Goal: Task Accomplishment & Management: Complete application form

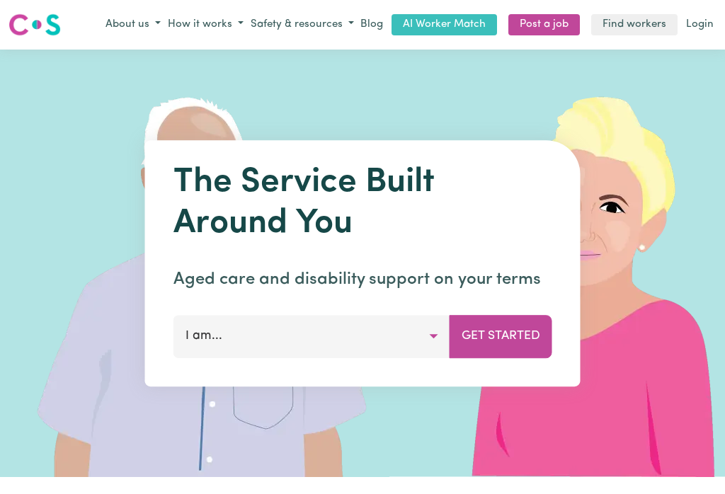
click at [702, 14] on link "Login" at bounding box center [699, 25] width 33 height 22
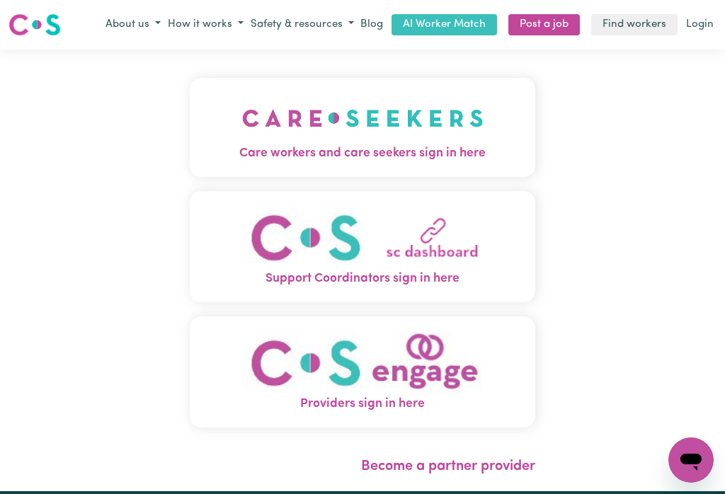
click at [316, 118] on img "Care workers and care seekers sign in here" at bounding box center [362, 118] width 241 height 52
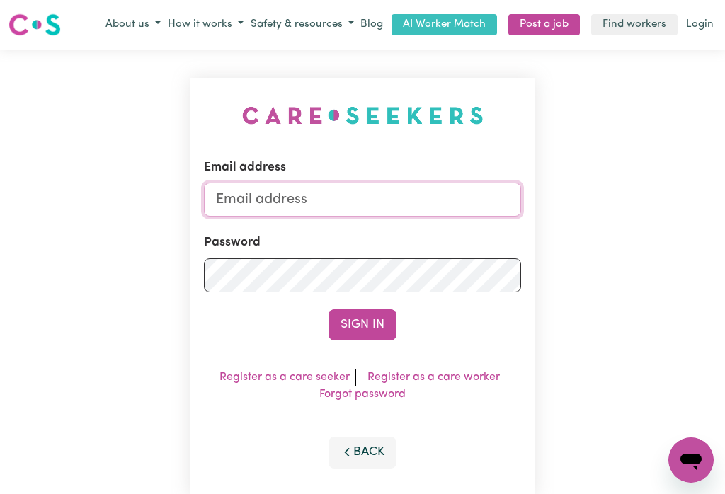
click at [264, 190] on input "Email address" at bounding box center [362, 200] width 317 height 34
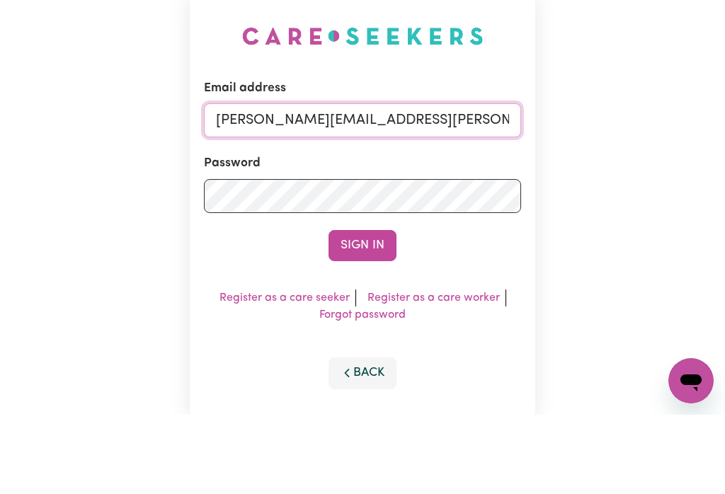
type input "[PERSON_NAME][EMAIL_ADDRESS][PERSON_NAME][DOMAIN_NAME]"
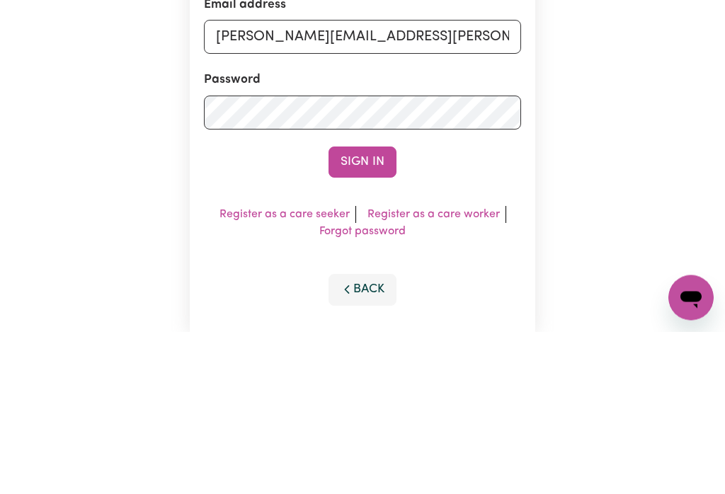
click at [375, 309] on button "Sign In" at bounding box center [362, 324] width 68 height 31
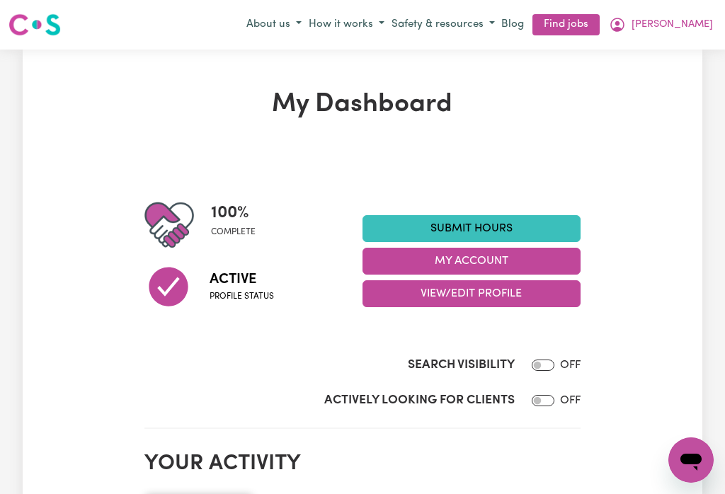
click at [415, 259] on button "My Account" at bounding box center [471, 261] width 218 height 27
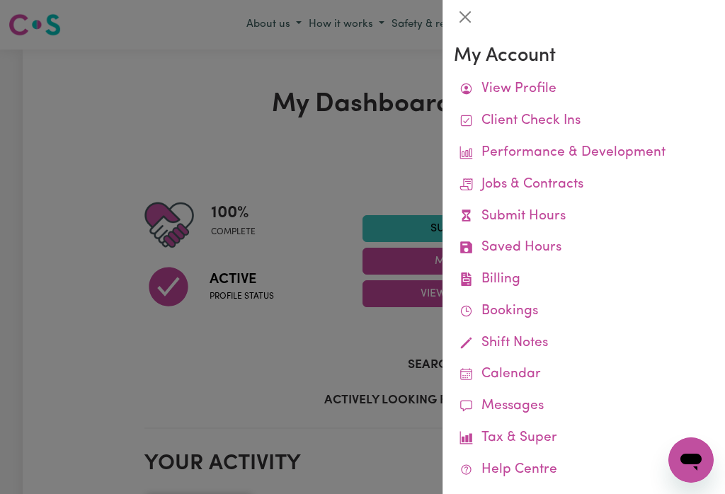
click at [0, 0] on link "Remittances" at bounding box center [0, 0] width 0 height 0
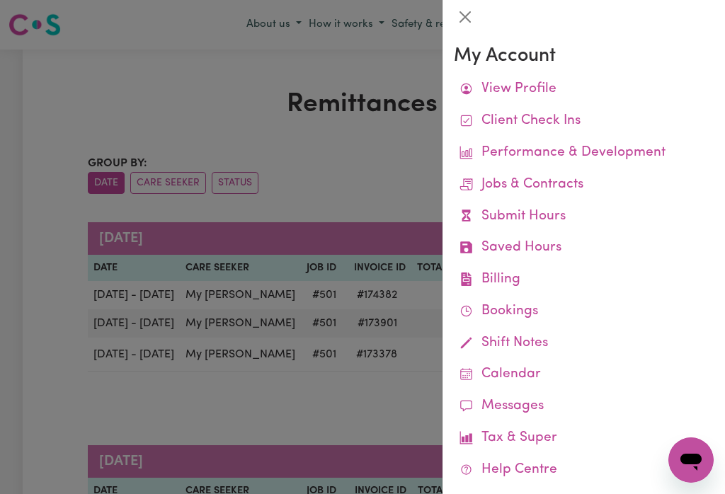
click at [470, 3] on div at bounding box center [583, 17] width 282 height 34
click at [469, 13] on button "Close" at bounding box center [465, 17] width 23 height 23
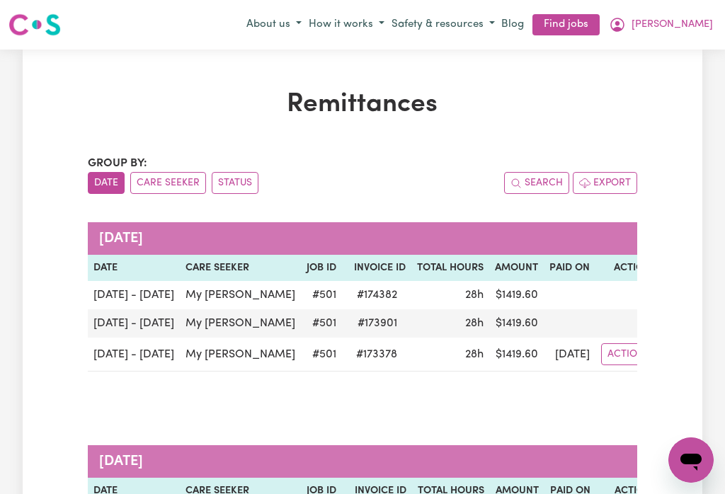
click at [705, 21] on span "[PERSON_NAME]" at bounding box center [671, 25] width 81 height 16
click at [651, 74] on link "My Dashboard" at bounding box center [660, 79] width 112 height 27
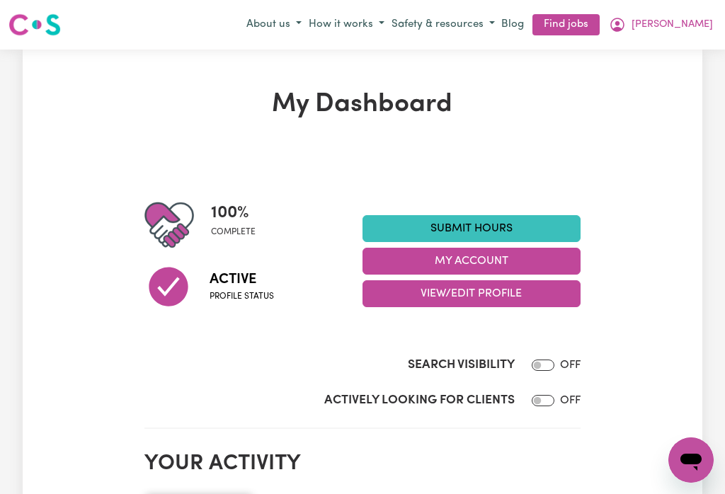
click at [483, 372] on label "Search Visibility" at bounding box center [461, 365] width 107 height 18
click at [532, 371] on input "Search Visibility" at bounding box center [543, 365] width 23 height 11
checkbox input "true"
click at [493, 228] on link "Submit Hours" at bounding box center [471, 228] width 218 height 27
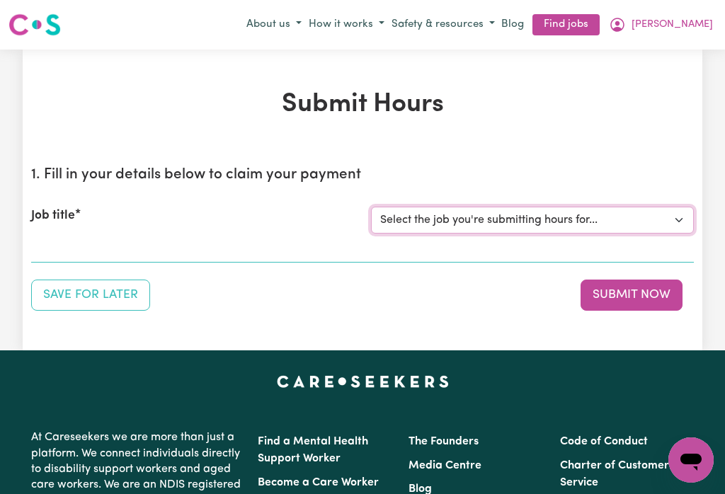
click at [495, 214] on select "Select the job you're submitting hours for... [My [PERSON_NAME]] [DEMOGRAPHIC_D…" at bounding box center [532, 220] width 323 height 27
select select "501"
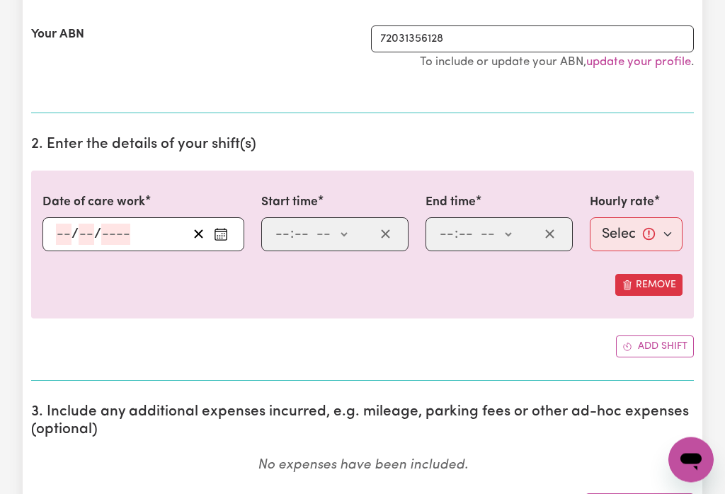
click at [222, 230] on icon "Enter the date of care work" at bounding box center [221, 235] width 14 height 14
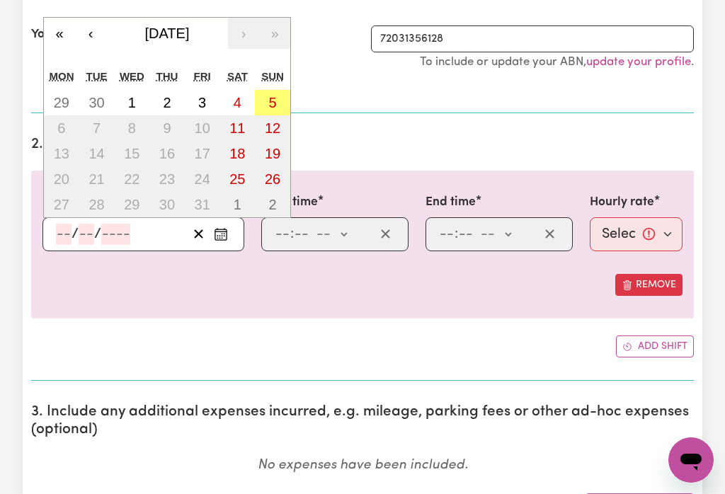
click at [96, 35] on button "‹" at bounding box center [90, 33] width 31 height 31
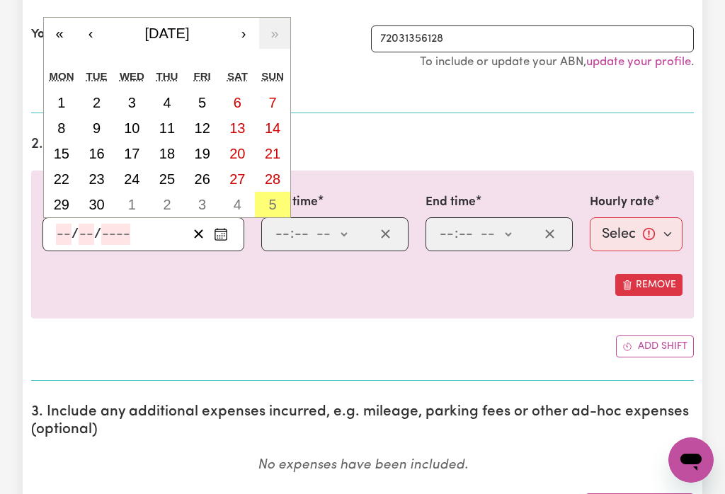
click at [276, 177] on abbr "28" at bounding box center [273, 179] width 16 height 16
type input "[DATE]"
type input "28"
type input "9"
type input "2025"
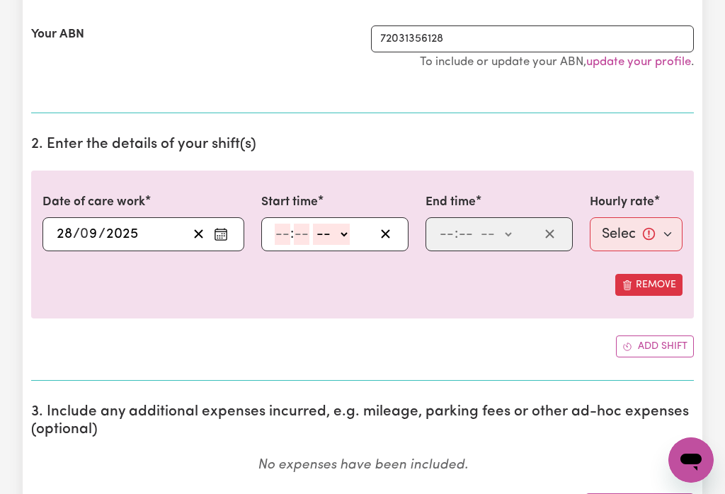
click at [287, 232] on input "number" at bounding box center [283, 234] width 16 height 21
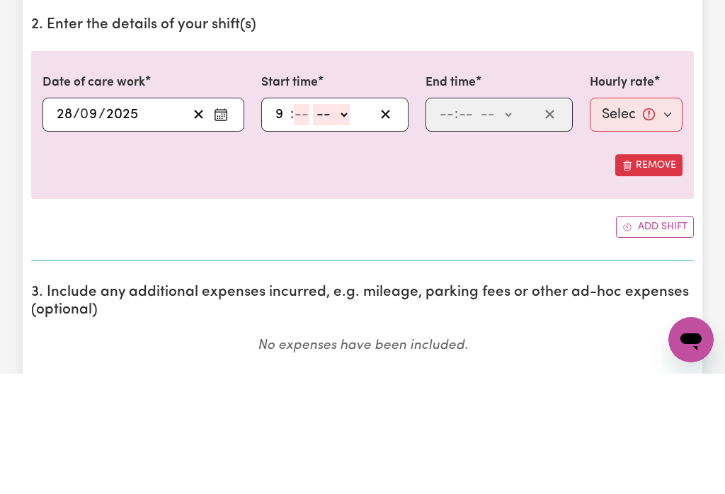
type input "9"
type input "0"
click at [345, 224] on select "-- am pm" at bounding box center [329, 234] width 37 height 21
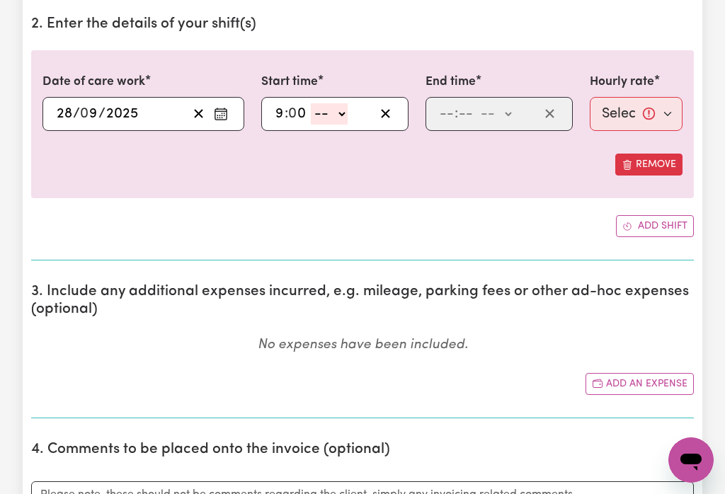
select select "am"
type input "09:00"
click at [451, 110] on input "number" at bounding box center [447, 113] width 16 height 21
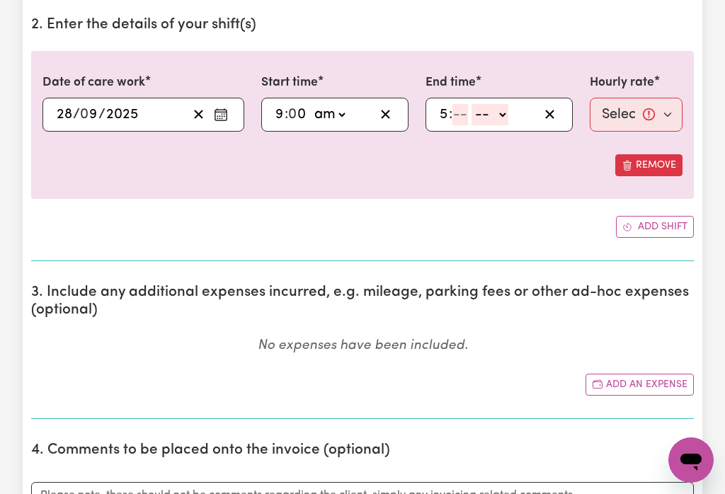
type input "5"
type input "0"
click at [507, 115] on select "-- am pm" at bounding box center [493, 114] width 37 height 21
select select "pm"
type input "17:00"
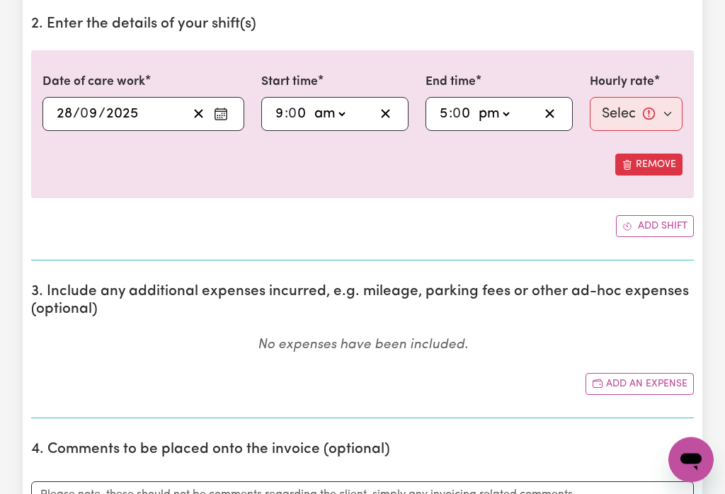
scroll to position [418, 0]
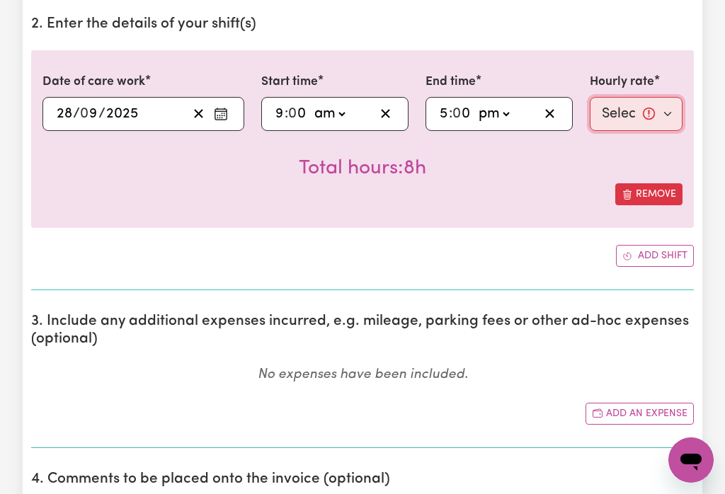
click at [633, 110] on select "Select rate... $50.00 (Weekday) $70.00 ([DATE])" at bounding box center [636, 114] width 93 height 34
select select "70-[DATE]"
click at [653, 250] on button "Add shift" at bounding box center [655, 256] width 78 height 22
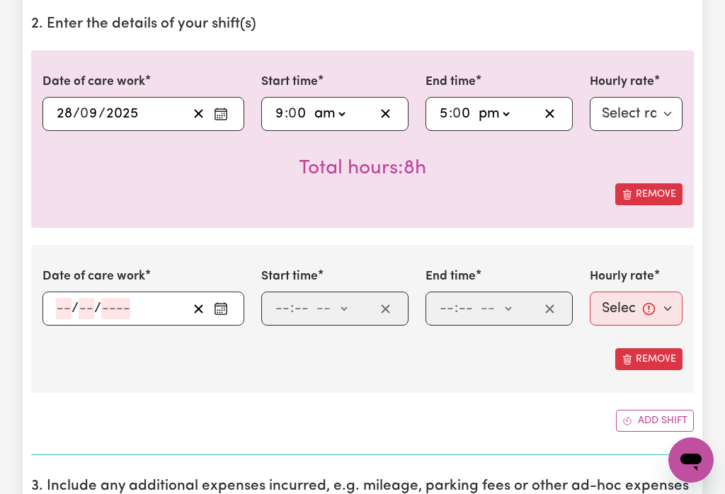
click at [222, 309] on icon "Enter the date of care work" at bounding box center [221, 309] width 14 height 14
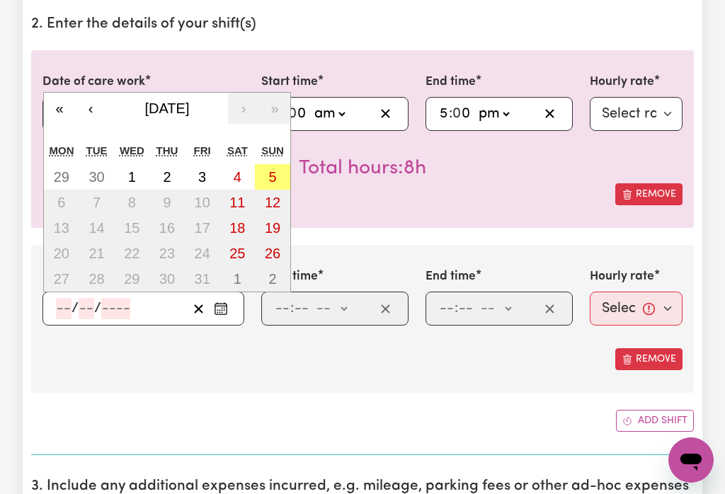
click at [99, 109] on button "‹" at bounding box center [90, 108] width 31 height 31
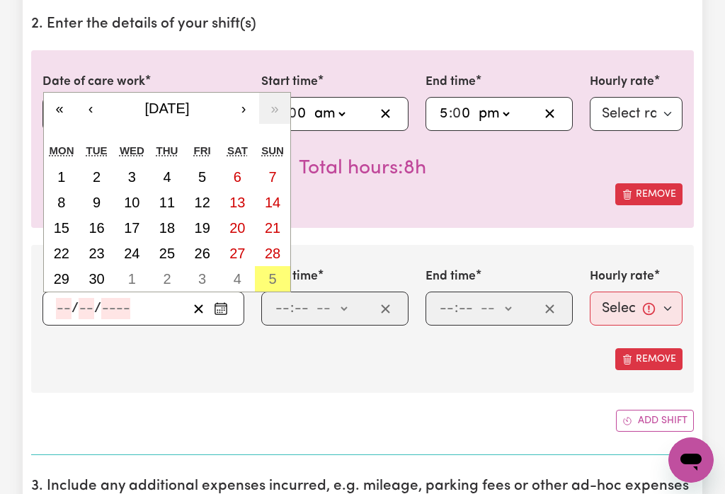
click at [60, 280] on abbr "29" at bounding box center [62, 279] width 16 height 16
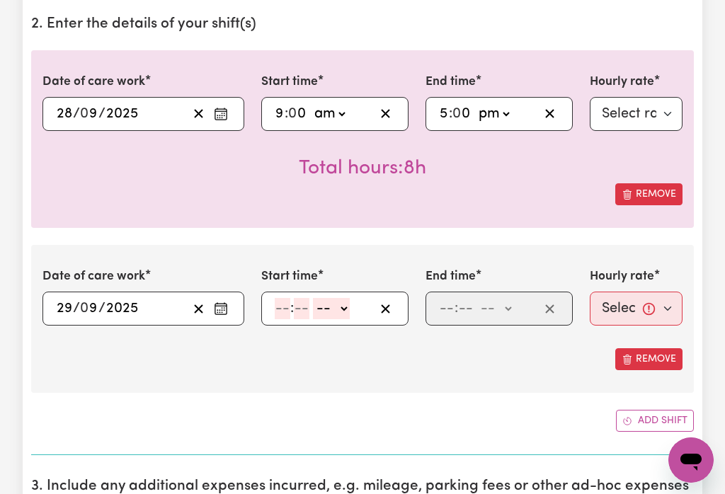
type input "[DATE]"
type input "29"
type input "9"
type input "2025"
click at [287, 310] on input "number" at bounding box center [283, 308] width 16 height 21
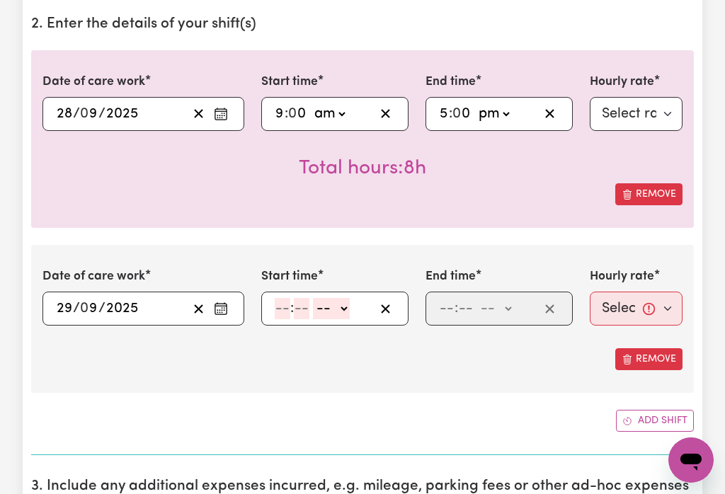
scroll to position [418, 0]
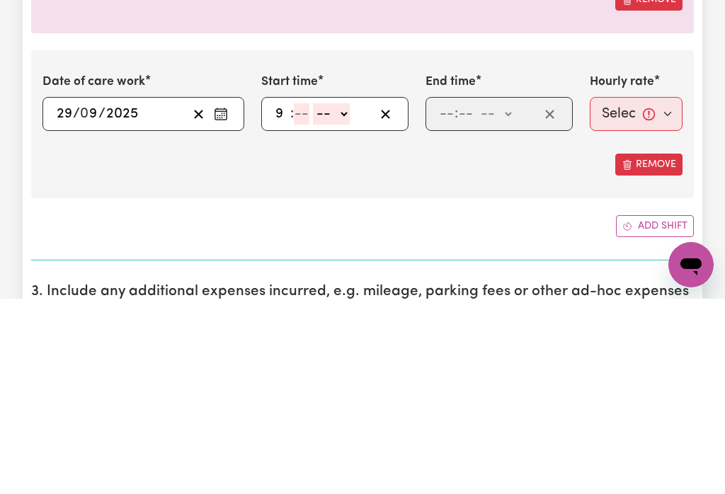
type input "9"
type input "0"
click at [343, 299] on select "-- am pm" at bounding box center [329, 309] width 37 height 21
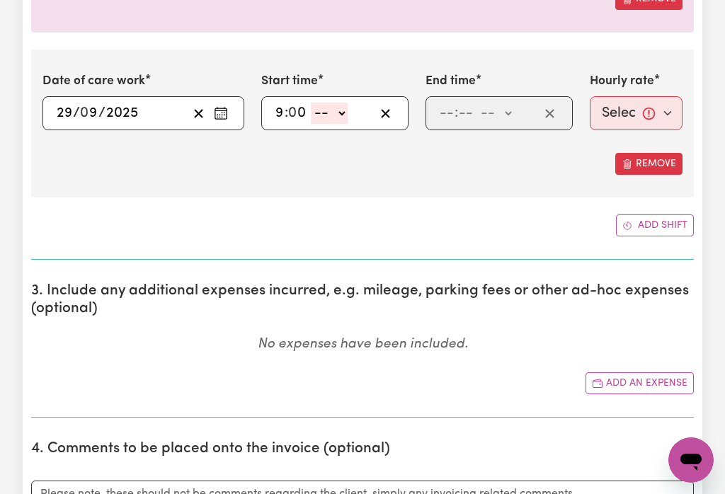
select select "am"
type input "09:00"
click at [450, 112] on input "number" at bounding box center [447, 113] width 16 height 21
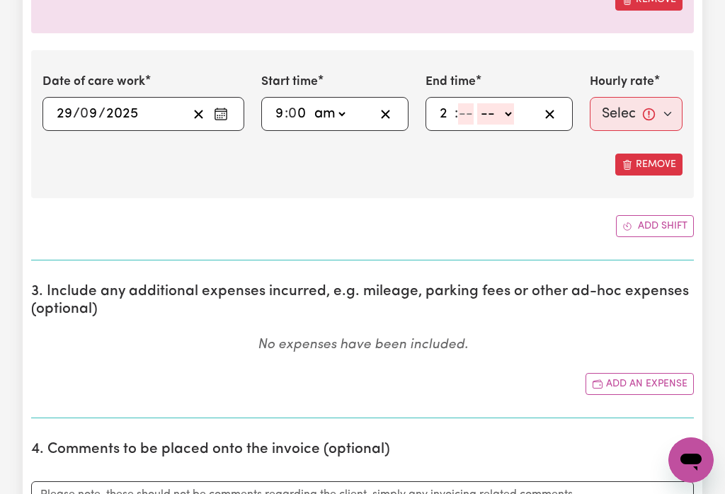
type input "2"
type input "0"
click at [503, 110] on select "-- am pm" at bounding box center [492, 113] width 37 height 21
select select "pm"
type input "14:00"
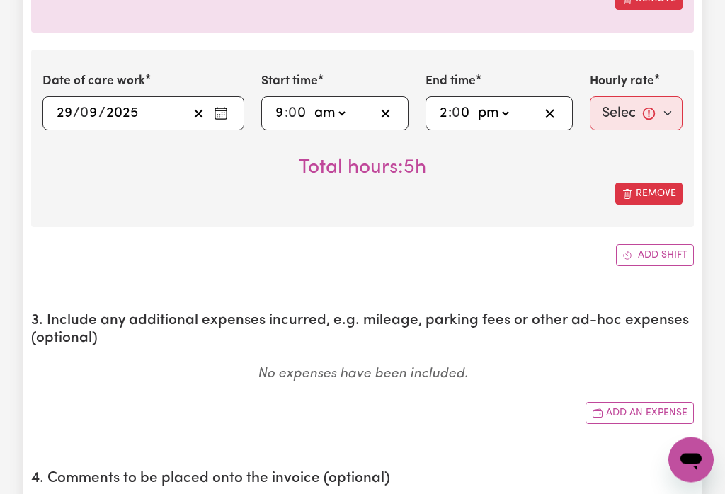
scroll to position [614, 0]
click at [624, 111] on select "Select rate... $50.00 (Weekday) $70.00 ([DATE])" at bounding box center [636, 113] width 93 height 34
select select "50-Weekday"
click at [657, 251] on button "Add shift" at bounding box center [655, 255] width 78 height 22
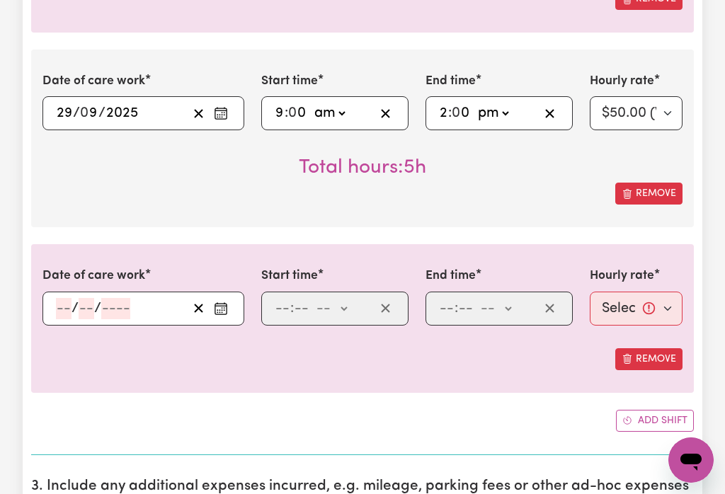
click at [223, 309] on icon "Enter the date of care work" at bounding box center [221, 309] width 14 height 14
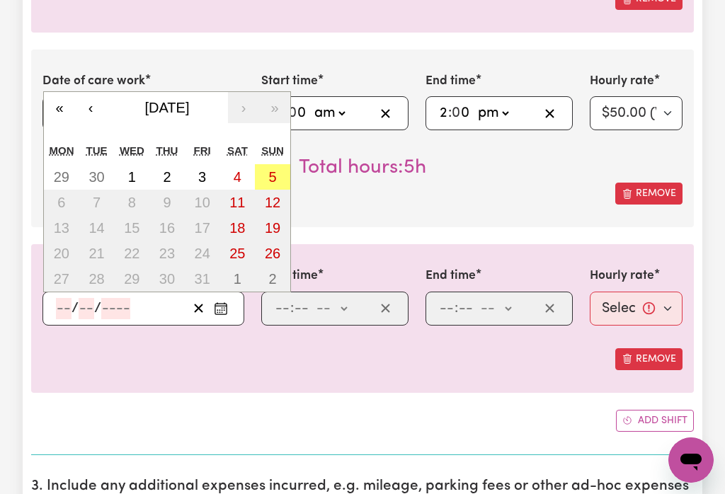
click at [101, 115] on button "‹" at bounding box center [90, 107] width 31 height 31
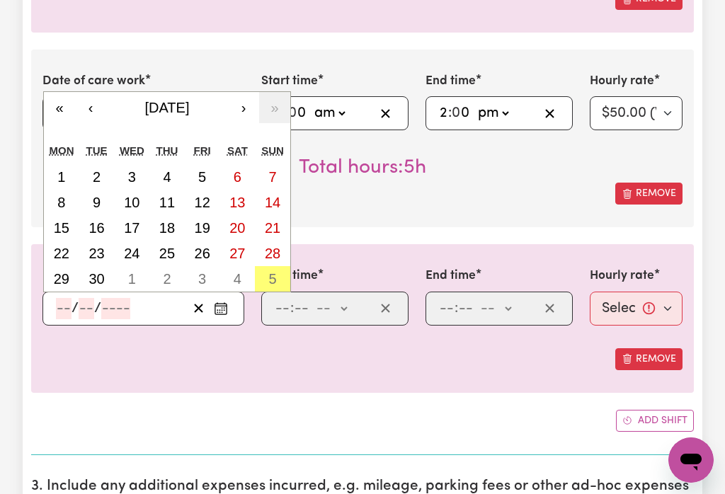
click at [103, 277] on abbr "30" at bounding box center [96, 279] width 16 height 16
type input "[DATE]"
type input "30"
type input "9"
type input "2025"
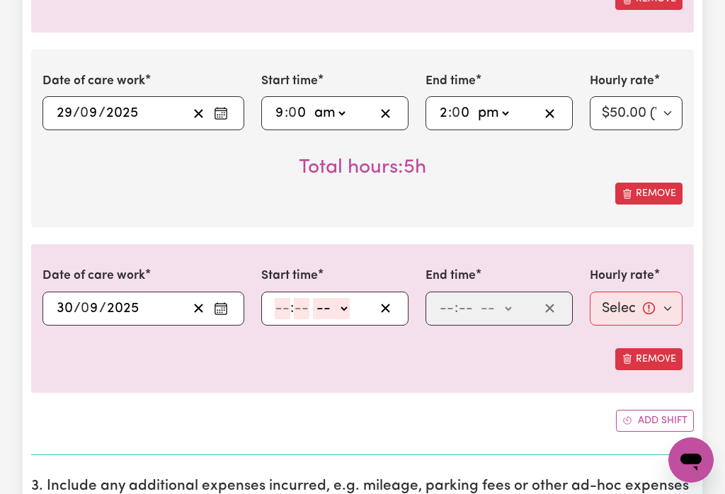
click at [284, 302] on input "number" at bounding box center [283, 308] width 16 height 21
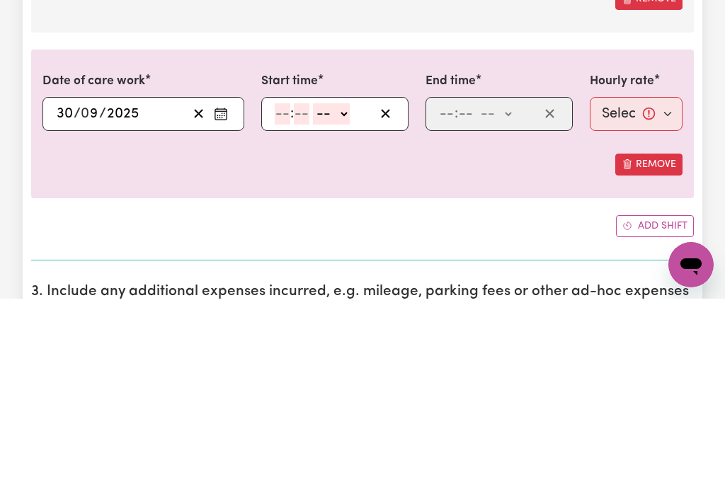
type input "9"
type input "0"
click at [340, 299] on select "-- am pm" at bounding box center [329, 309] width 37 height 21
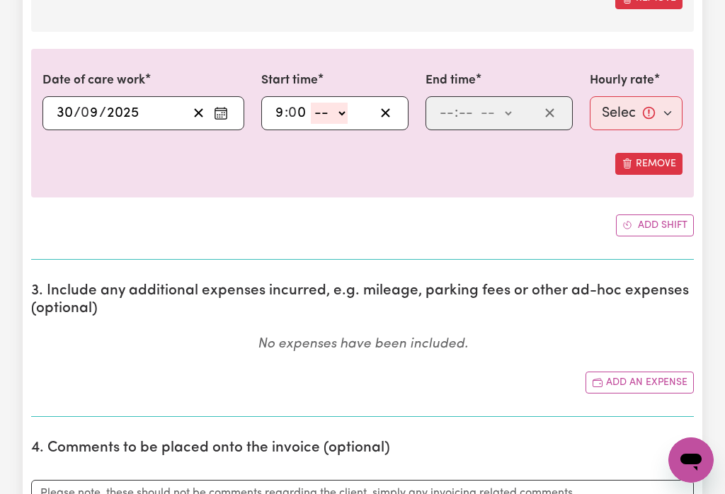
select select "am"
type input "09:00"
click at [451, 108] on input "number" at bounding box center [447, 113] width 16 height 21
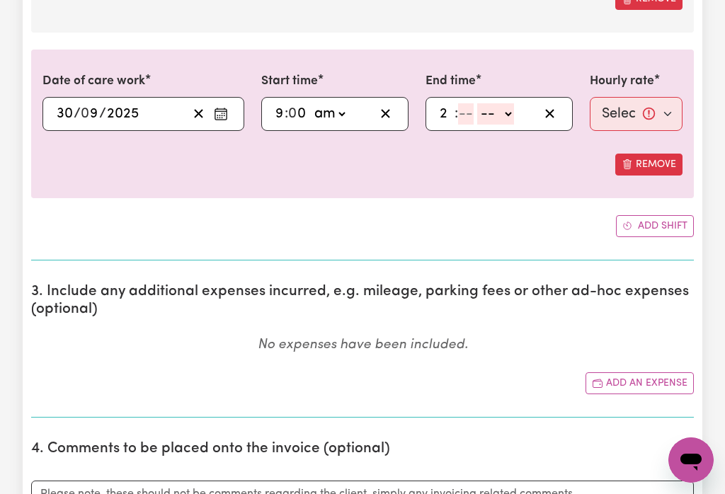
type input "2"
type input "0"
click at [501, 105] on select "-- am pm" at bounding box center [492, 113] width 37 height 21
select select "pm"
type input "14:00"
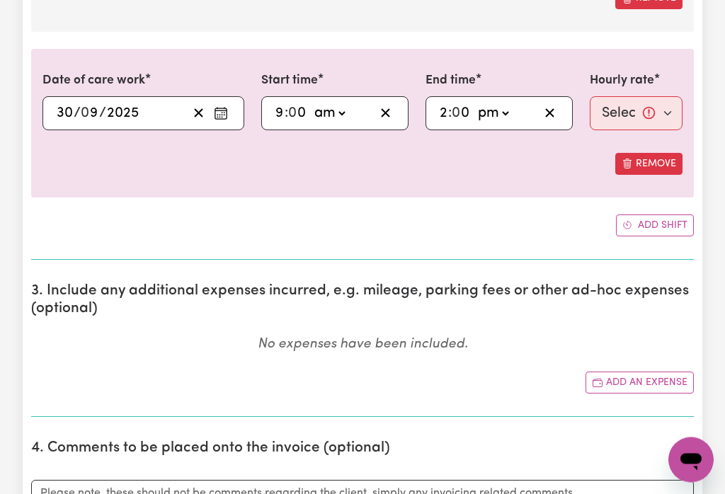
scroll to position [809, 0]
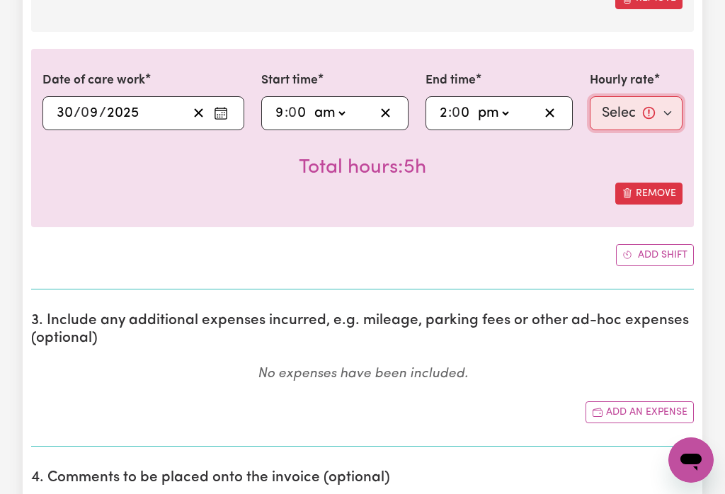
click at [622, 107] on select "Select rate... $50.00 (Weekday) $70.00 ([DATE])" at bounding box center [636, 113] width 93 height 34
select select "50-Weekday"
click at [643, 248] on button "Add shift" at bounding box center [655, 255] width 78 height 22
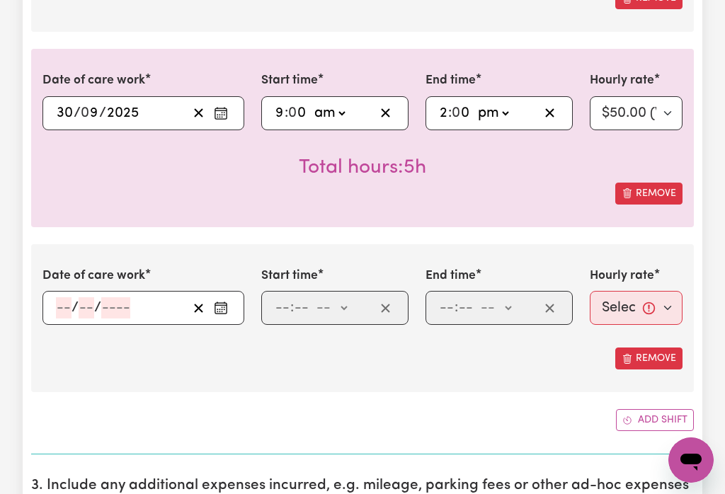
click at [224, 304] on icon "Enter the date of care work" at bounding box center [221, 308] width 14 height 14
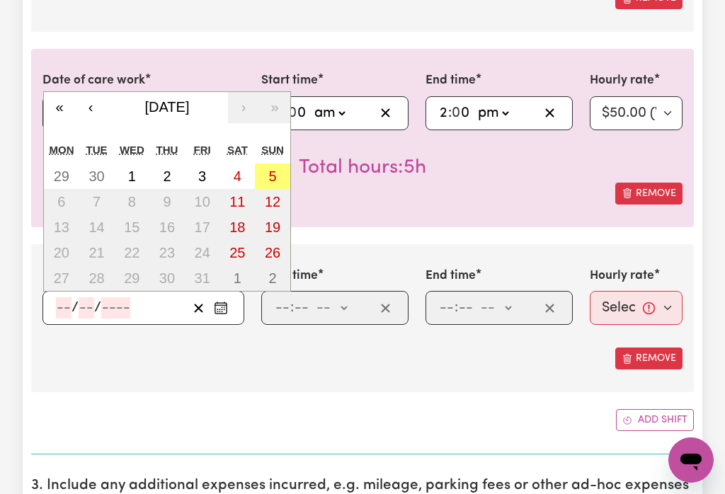
click at [168, 176] on abbr "2" at bounding box center [167, 176] width 8 height 16
type input "[DATE]"
type input "2"
type input "10"
type input "2025"
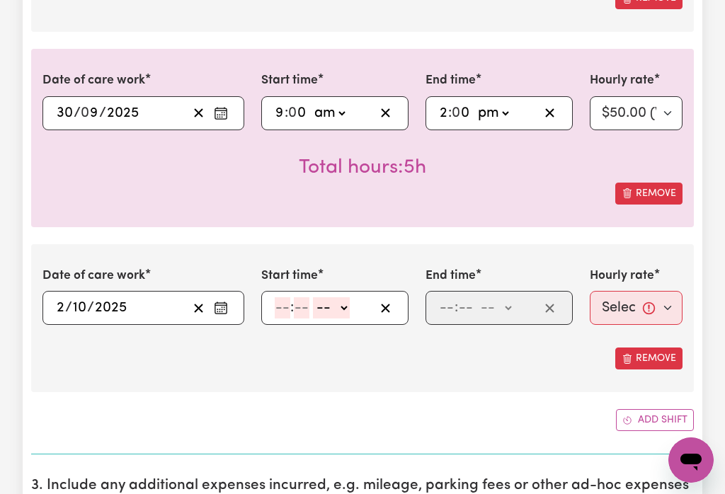
click at [287, 306] on input "number" at bounding box center [283, 307] width 16 height 21
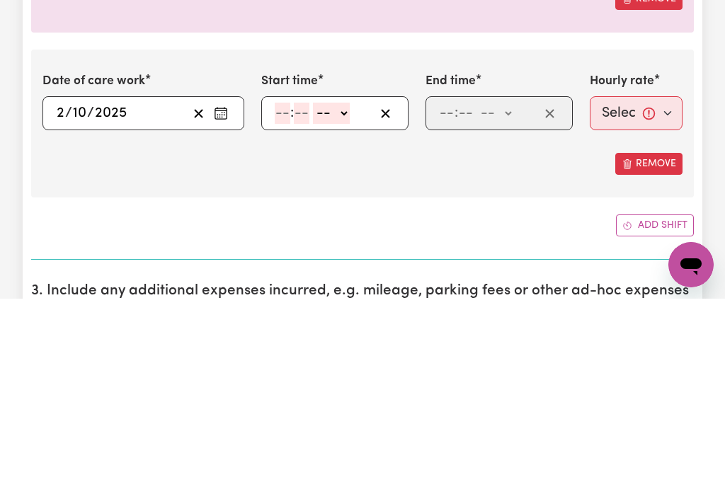
type input "9"
type input "0"
click at [343, 298] on select "-- am pm" at bounding box center [329, 308] width 37 height 21
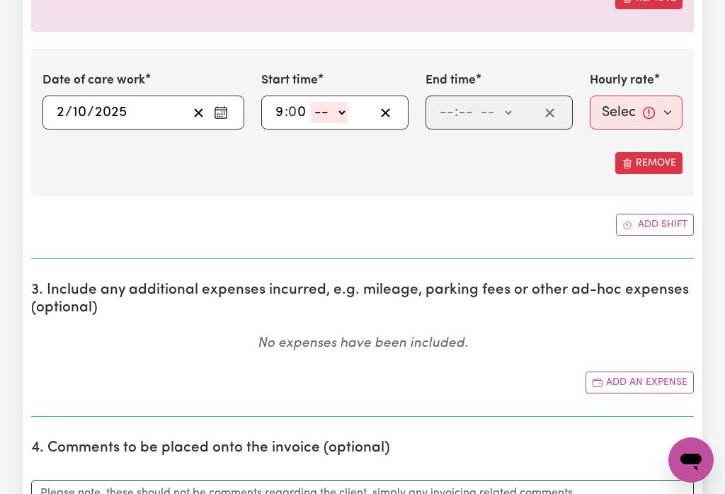
select select "am"
type input "09:00"
click at [452, 108] on input "number" at bounding box center [447, 112] width 16 height 21
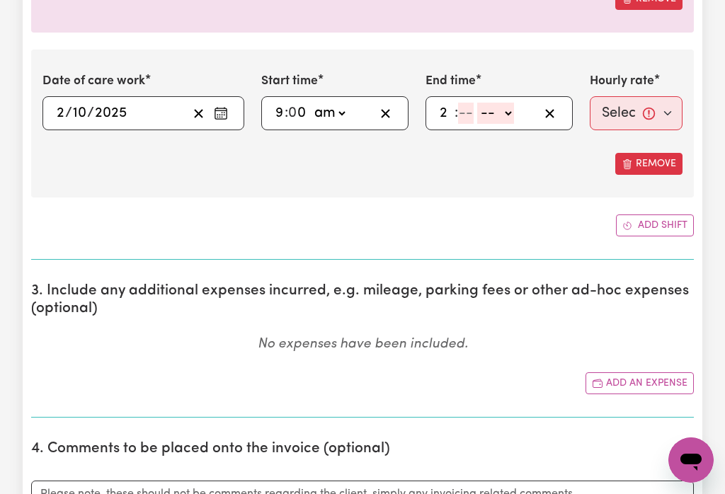
type input "2"
type input "0"
click at [509, 115] on select "-- am pm" at bounding box center [492, 113] width 37 height 21
select select "pm"
type input "14:00"
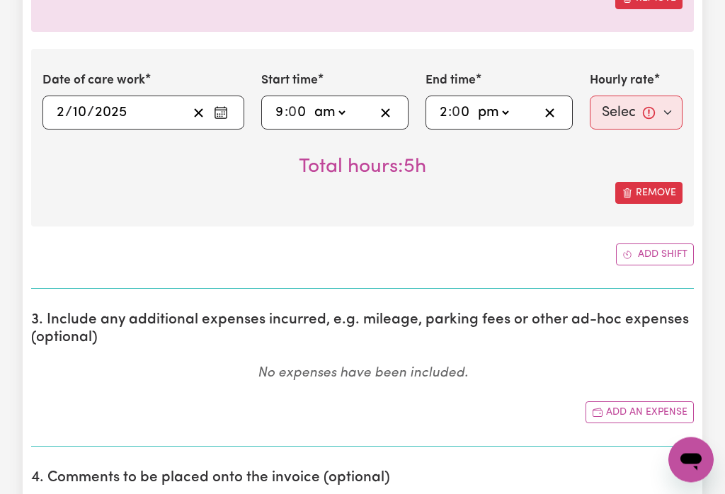
scroll to position [1004, 0]
click at [619, 108] on select "Select rate... $50.00 (Weekday) $70.00 ([DATE])" at bounding box center [636, 113] width 93 height 34
select select "50-Weekday"
click at [655, 250] on button "Add shift" at bounding box center [655, 255] width 78 height 22
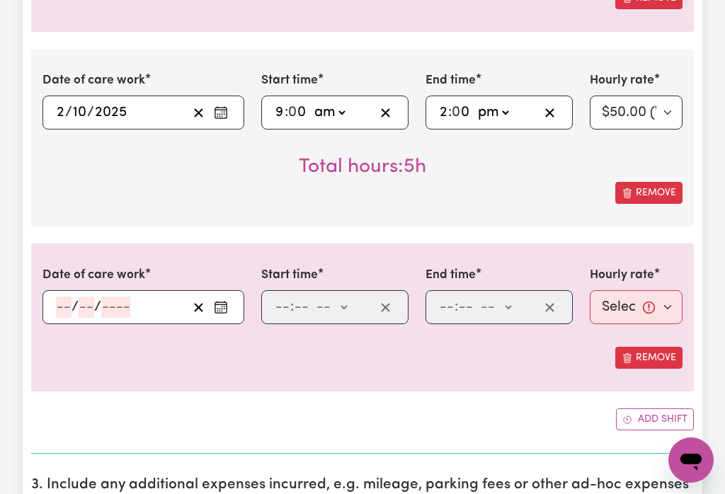
click at [224, 311] on icon "Enter the date of care work" at bounding box center [221, 307] width 14 height 14
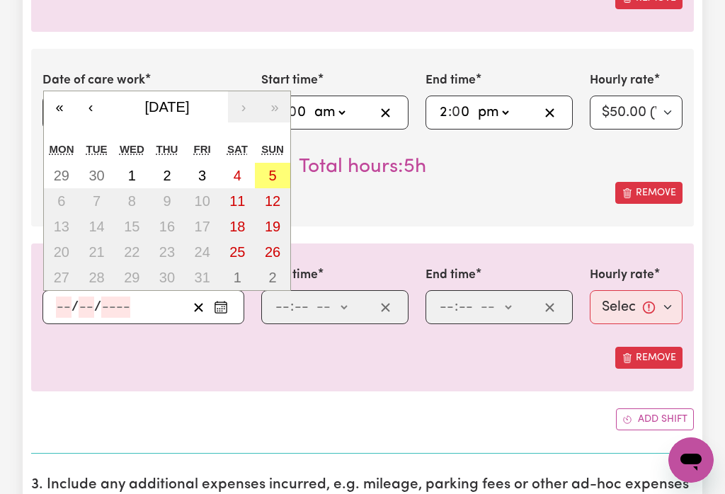
click at [206, 176] on abbr "3" at bounding box center [202, 176] width 8 height 16
type input "[DATE]"
type input "3"
type input "10"
type input "2025"
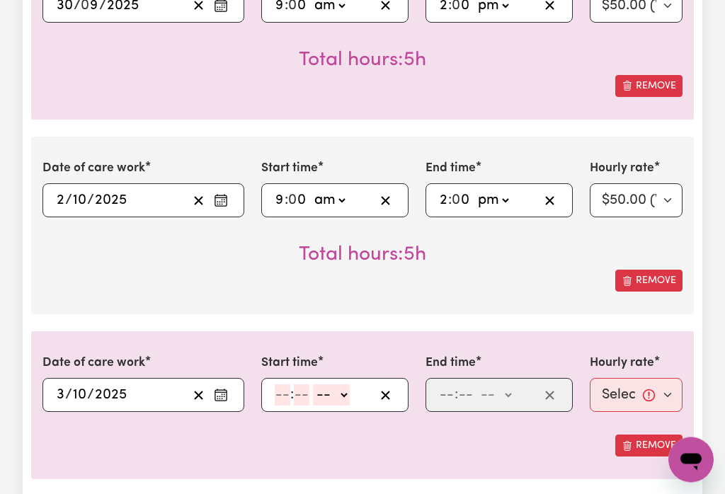
scroll to position [917, 0]
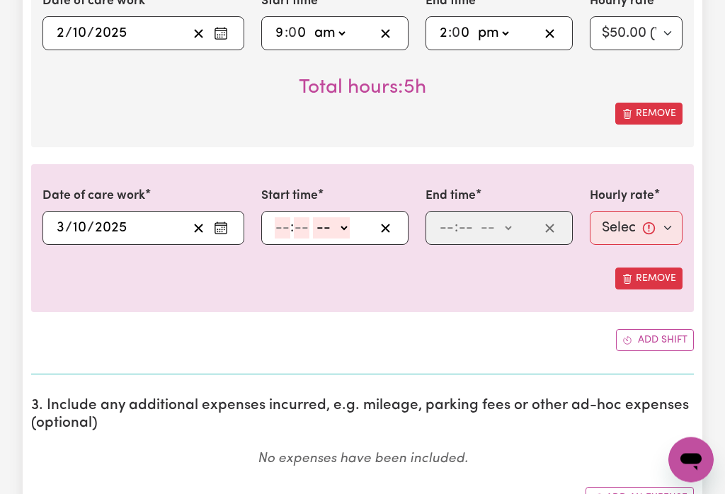
click at [282, 227] on input "number" at bounding box center [283, 228] width 16 height 21
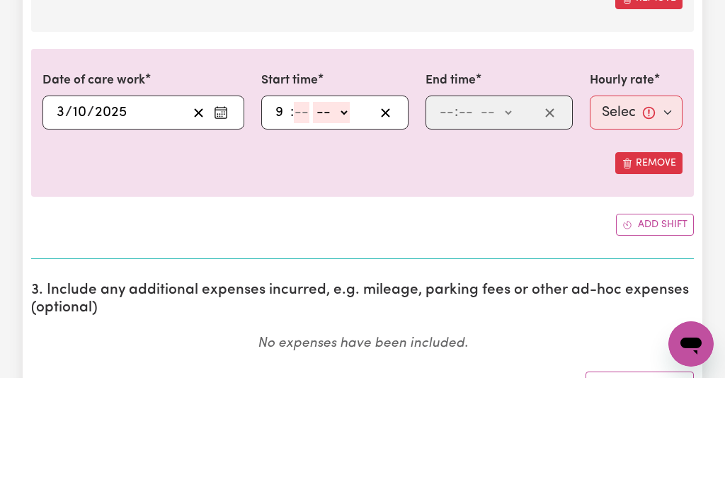
type input "9"
type input "0"
click at [340, 218] on select "-- am pm" at bounding box center [329, 228] width 37 height 21
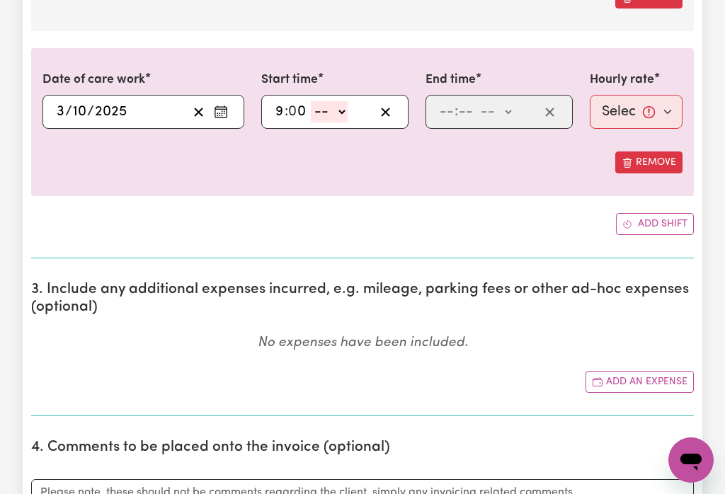
select select "am"
type input "09:00"
click at [452, 110] on input "number" at bounding box center [447, 111] width 16 height 21
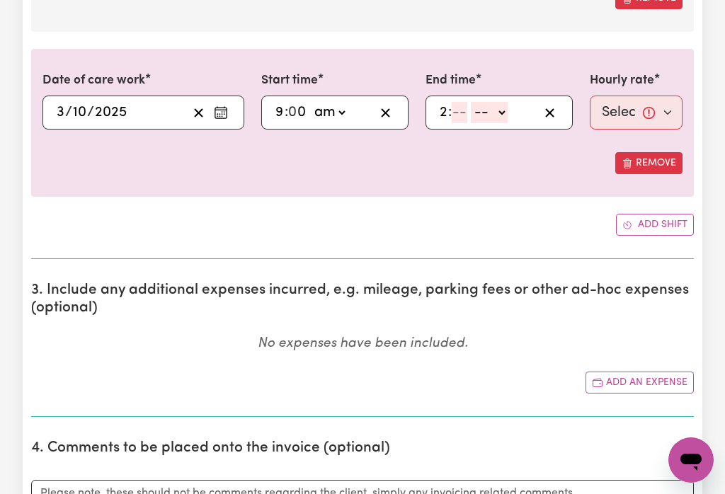
type input "2"
type input "0"
click at [498, 110] on select "-- am pm" at bounding box center [492, 112] width 37 height 21
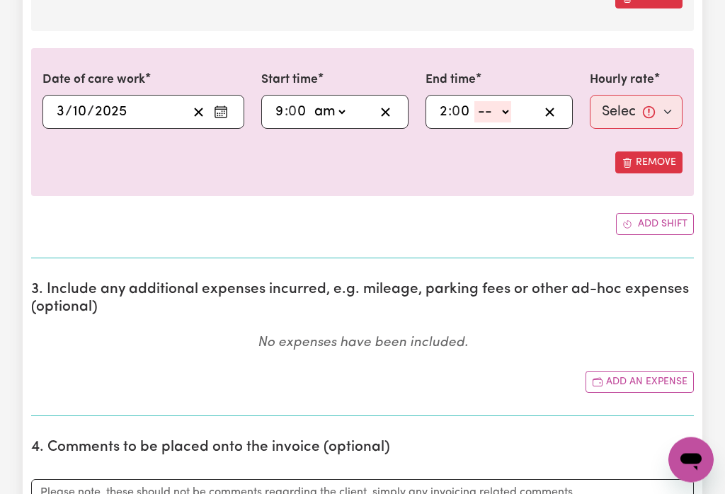
select select "pm"
type input "14:00"
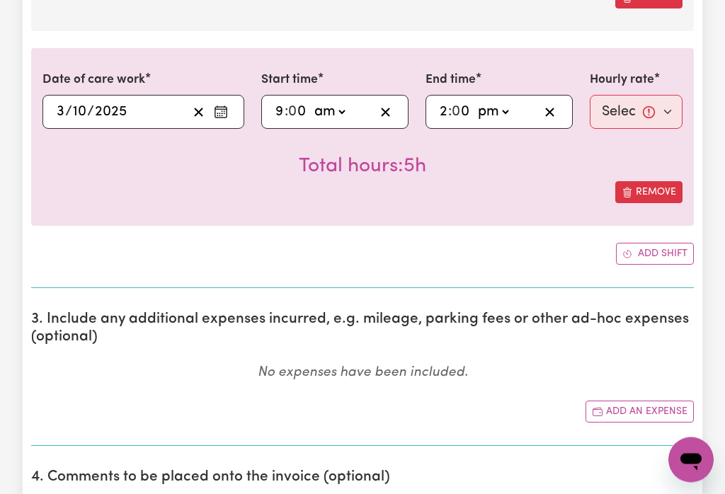
scroll to position [1200, 0]
click at [623, 110] on select "Select rate... $50.00 (Weekday) $70.00 ([DATE])" at bounding box center [636, 112] width 93 height 34
select select "50-Weekday"
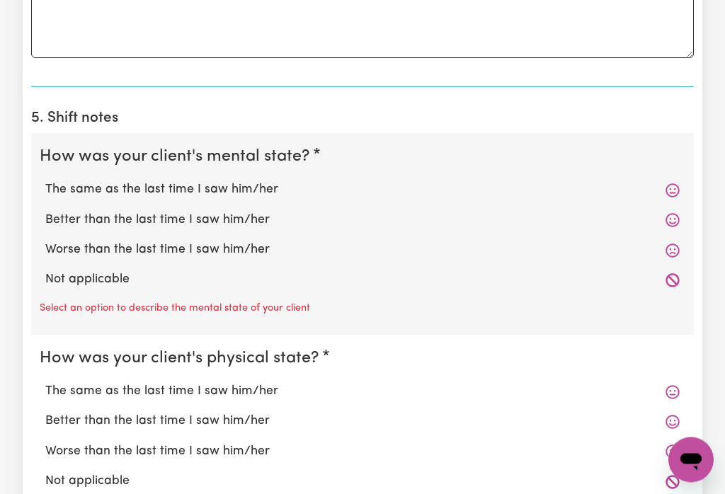
scroll to position [1762, 0]
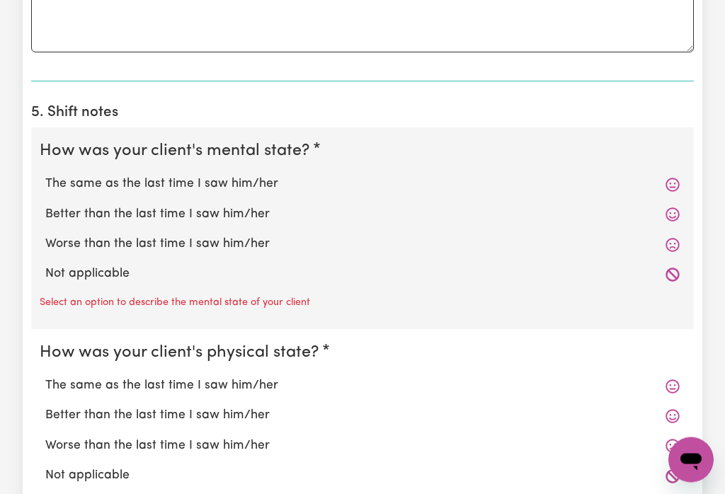
click at [251, 176] on label "The same as the last time I saw him/her" at bounding box center [362, 185] width 634 height 18
click at [45, 176] on input "The same as the last time I saw him/her" at bounding box center [45, 175] width 1 height 1
radio input "true"
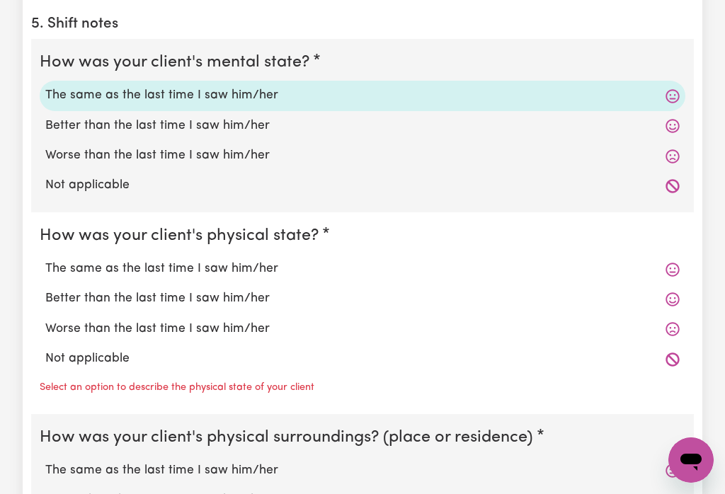
scroll to position [1855, 0]
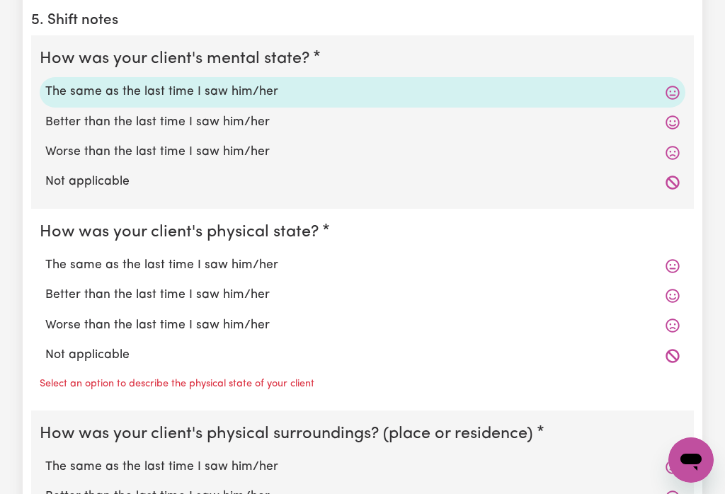
click at [239, 261] on label "The same as the last time I saw him/her" at bounding box center [362, 265] width 634 height 18
click at [45, 256] on input "The same as the last time I saw him/her" at bounding box center [45, 256] width 1 height 1
radio input "true"
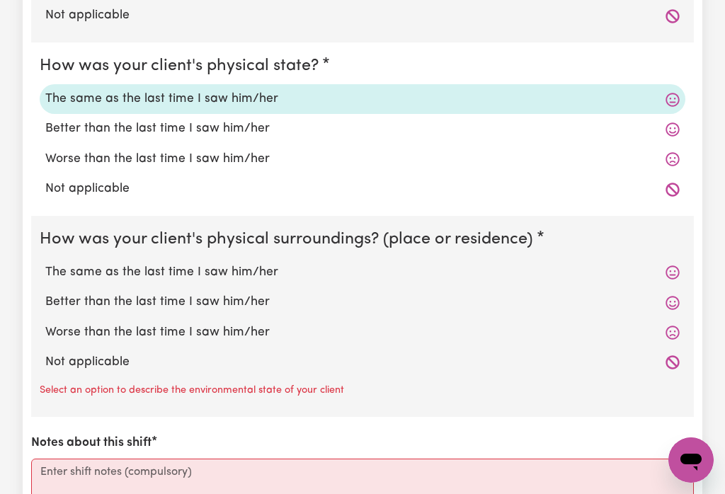
scroll to position [2085, 0]
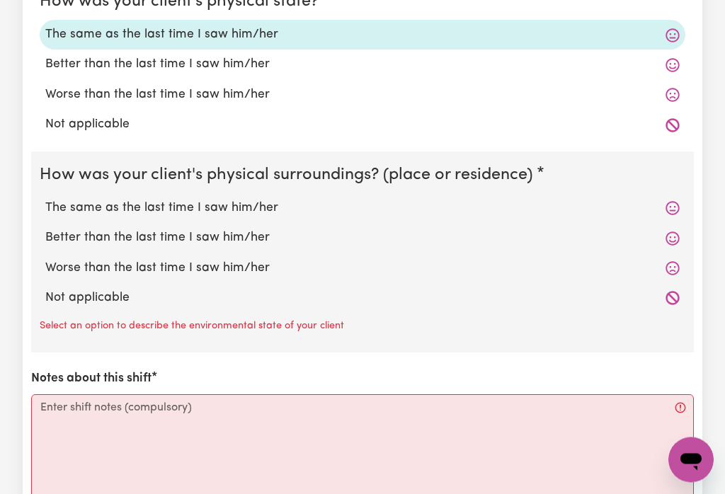
click at [237, 202] on label "The same as the last time I saw him/her" at bounding box center [362, 209] width 634 height 18
click at [45, 200] on input "The same as the last time I saw him/her" at bounding box center [45, 199] width 1 height 1
radio input "true"
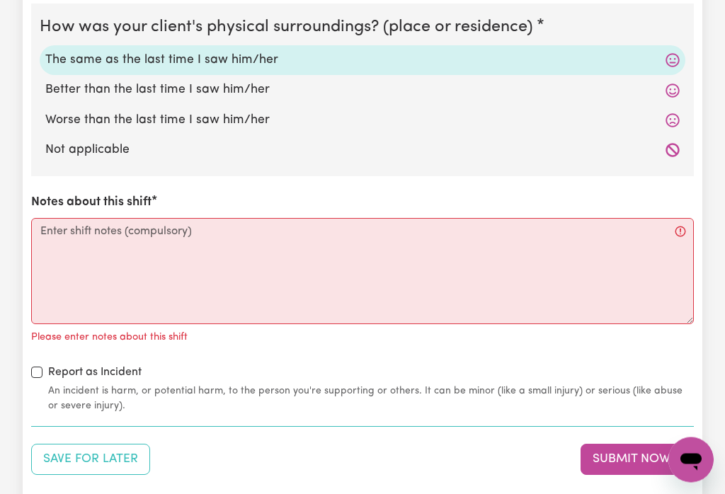
scroll to position [2228, 0]
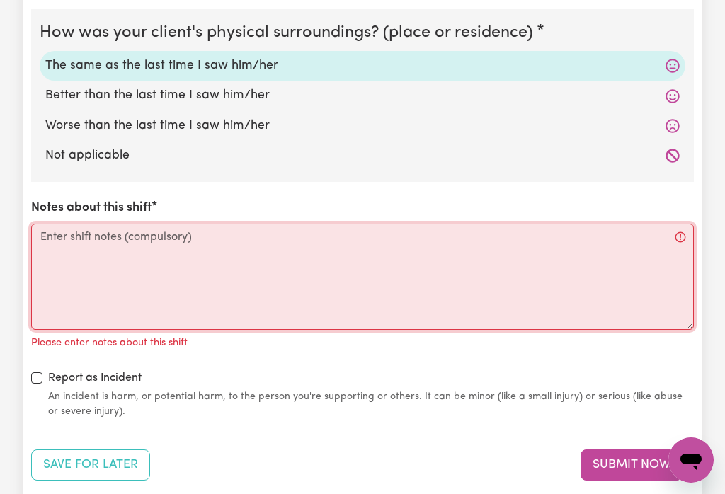
click at [328, 282] on textarea "Notes about this shift" at bounding box center [362, 277] width 663 height 106
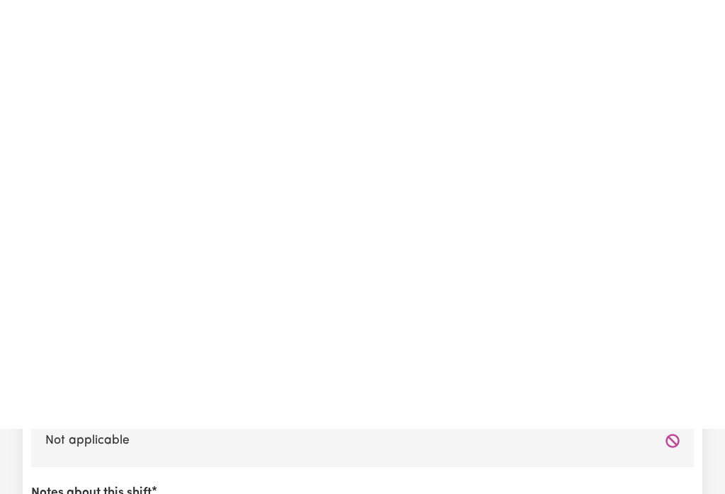
scroll to position [2380, 0]
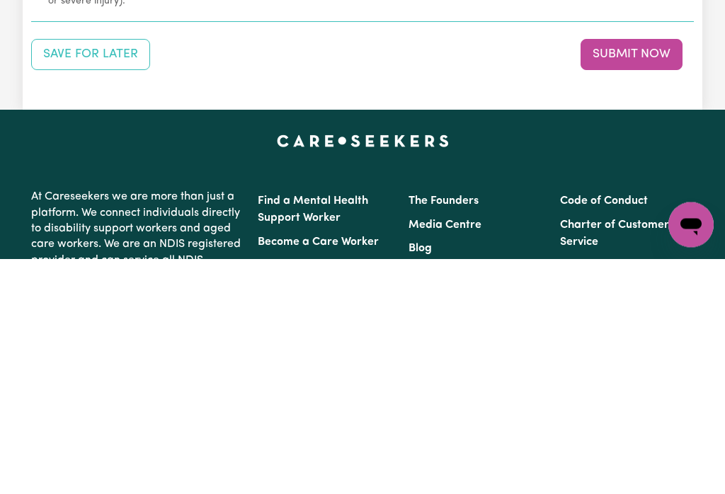
type textarea "The client is the same as the last time I saw her"
click at [636, 275] on button "Submit Now" at bounding box center [631, 290] width 102 height 31
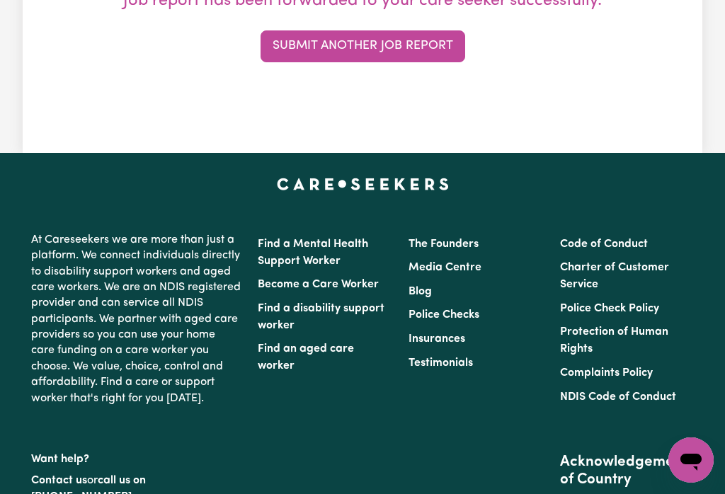
scroll to position [0, 0]
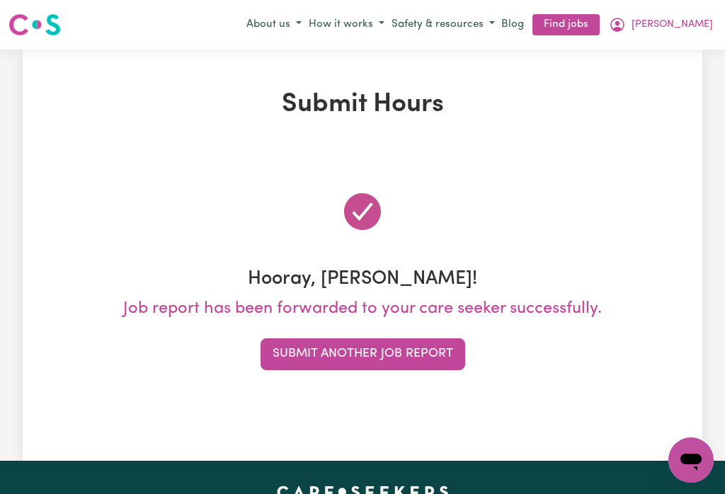
click at [704, 24] on span "[PERSON_NAME]" at bounding box center [671, 25] width 81 height 16
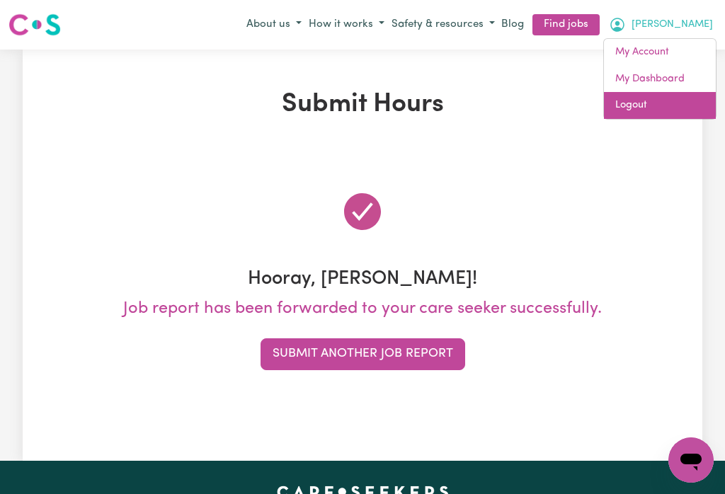
click at [628, 108] on link "Logout" at bounding box center [660, 105] width 112 height 27
